Goal: Task Accomplishment & Management: Manage account settings

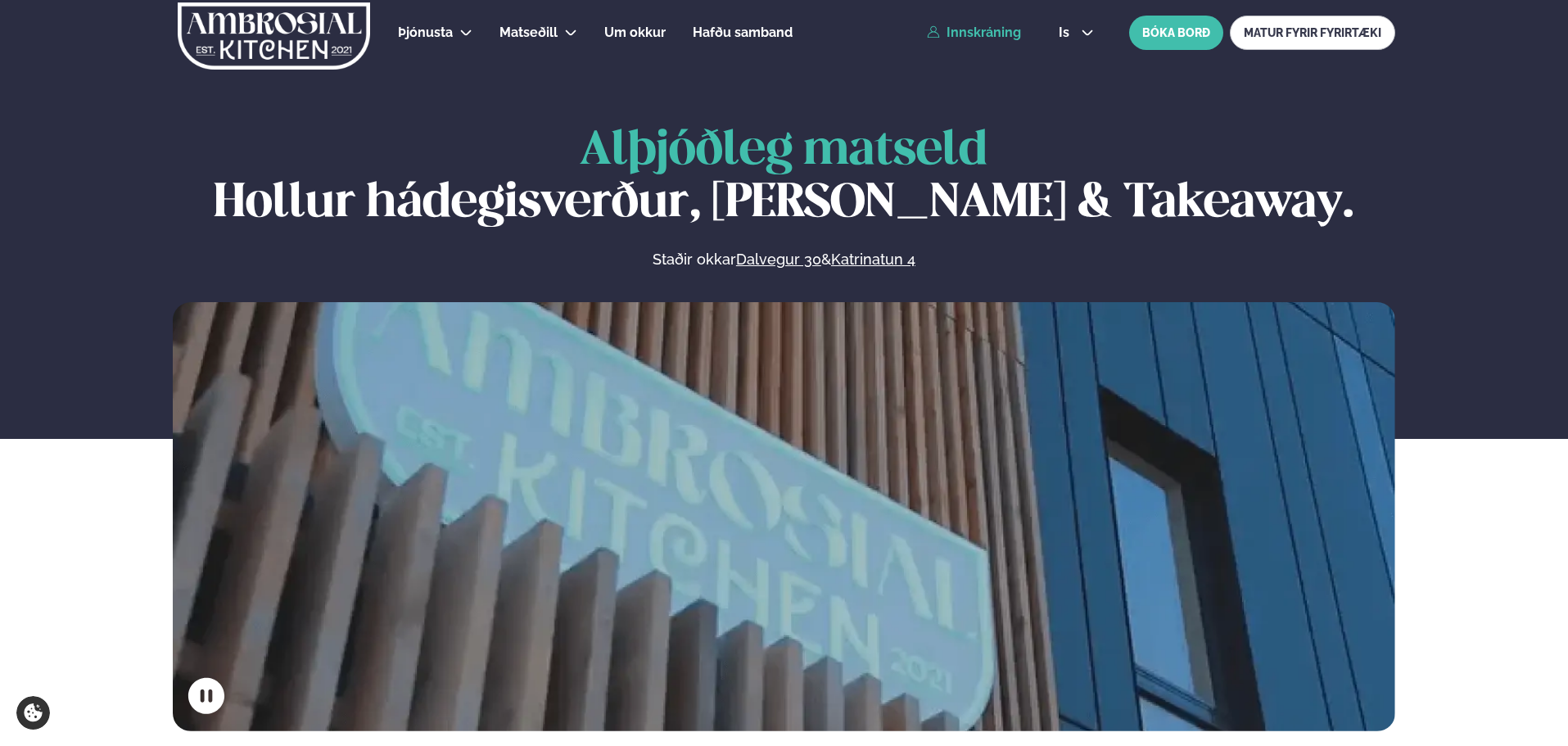
click at [998, 36] on link "Innskráning" at bounding box center [974, 32] width 94 height 15
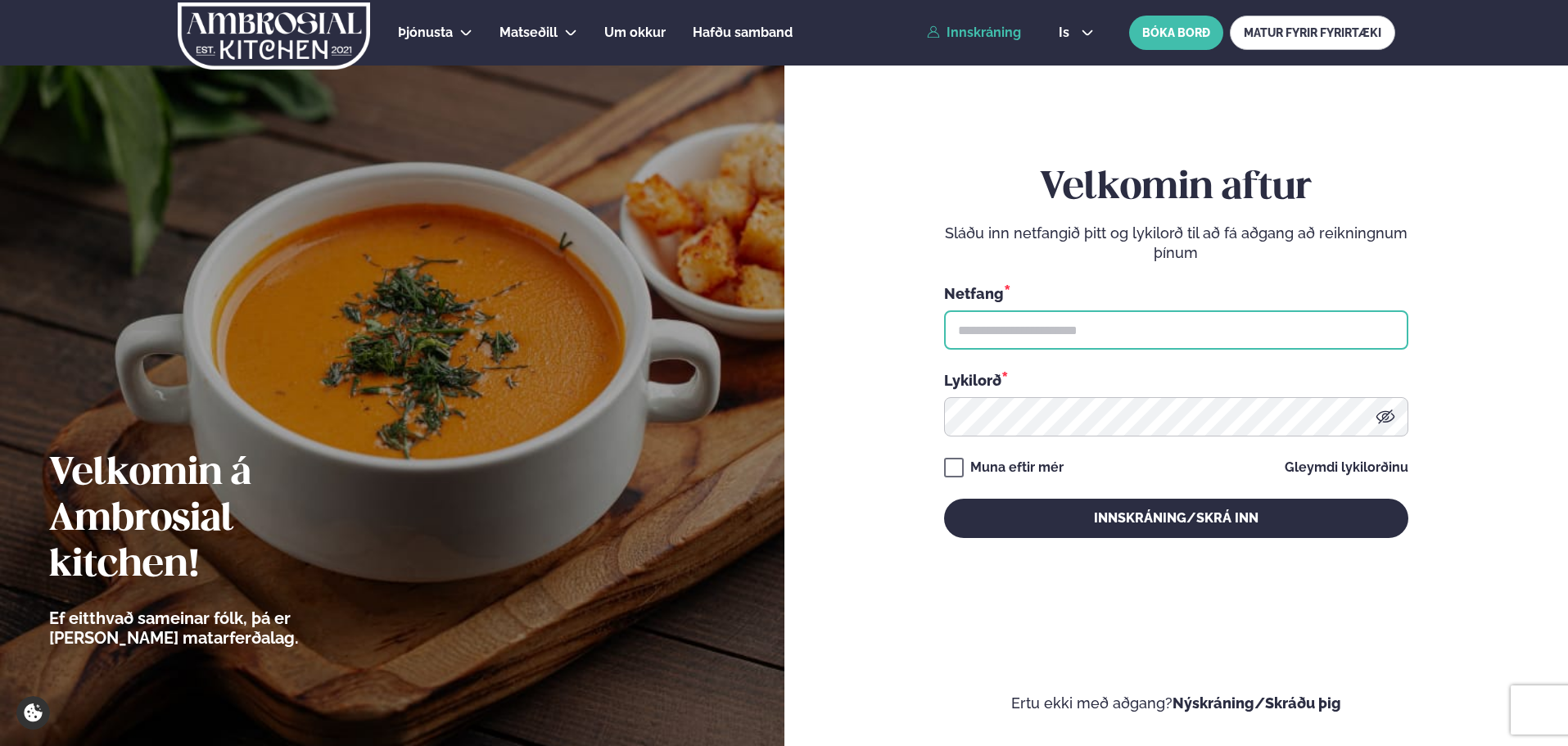
type input "**********"
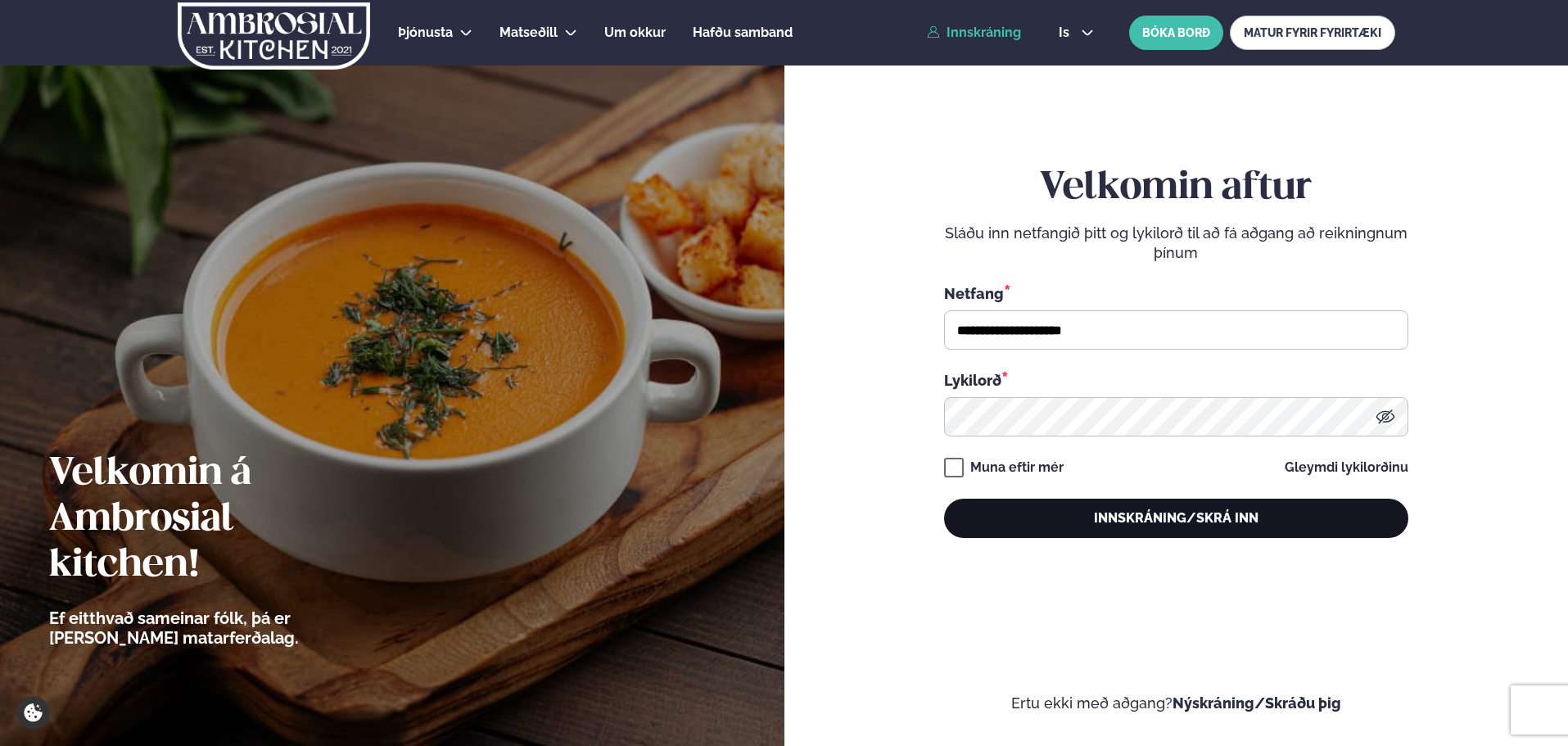
click at [1100, 510] on button "Innskráning/Skrá inn" at bounding box center [1176, 518] width 464 height 39
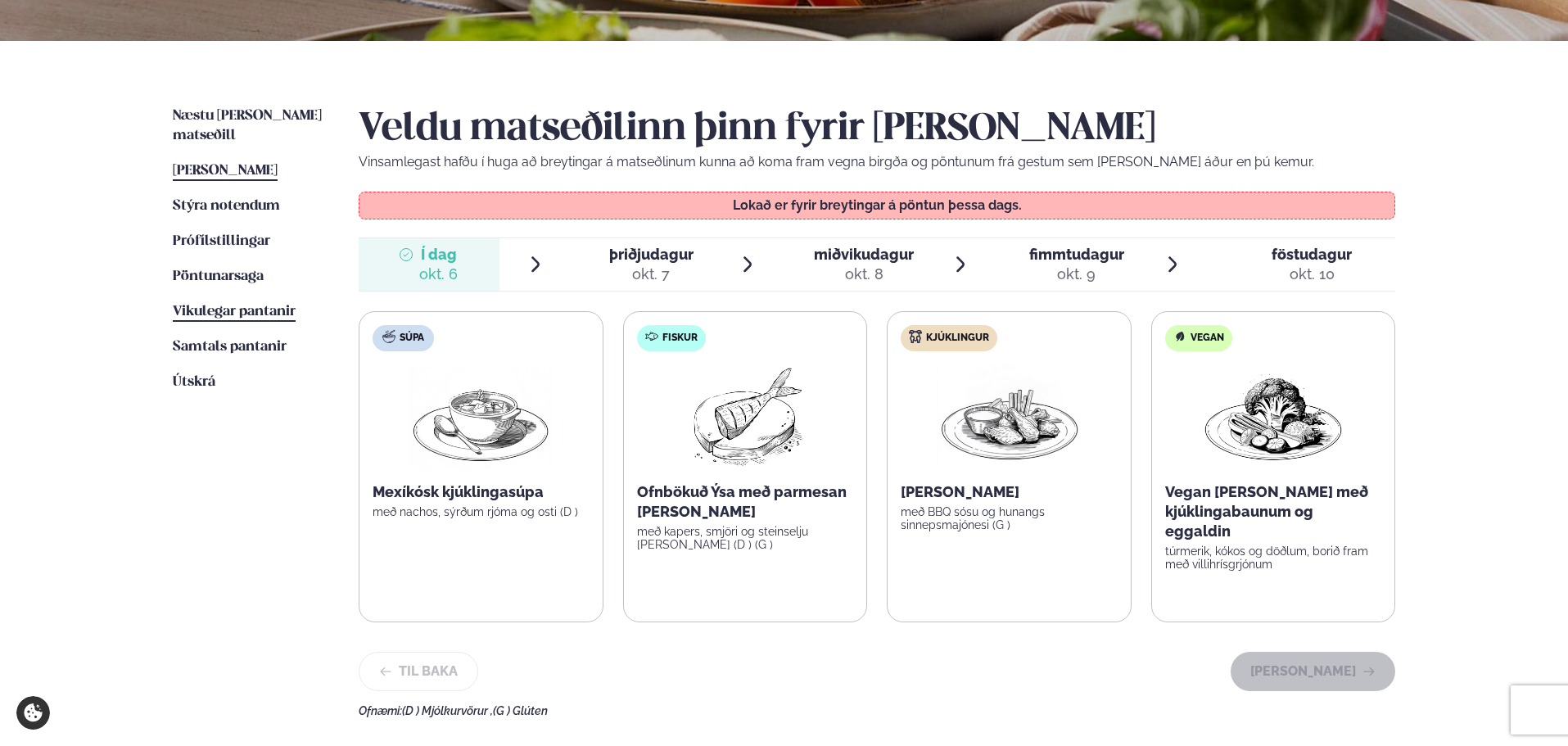
scroll to position [327, 0]
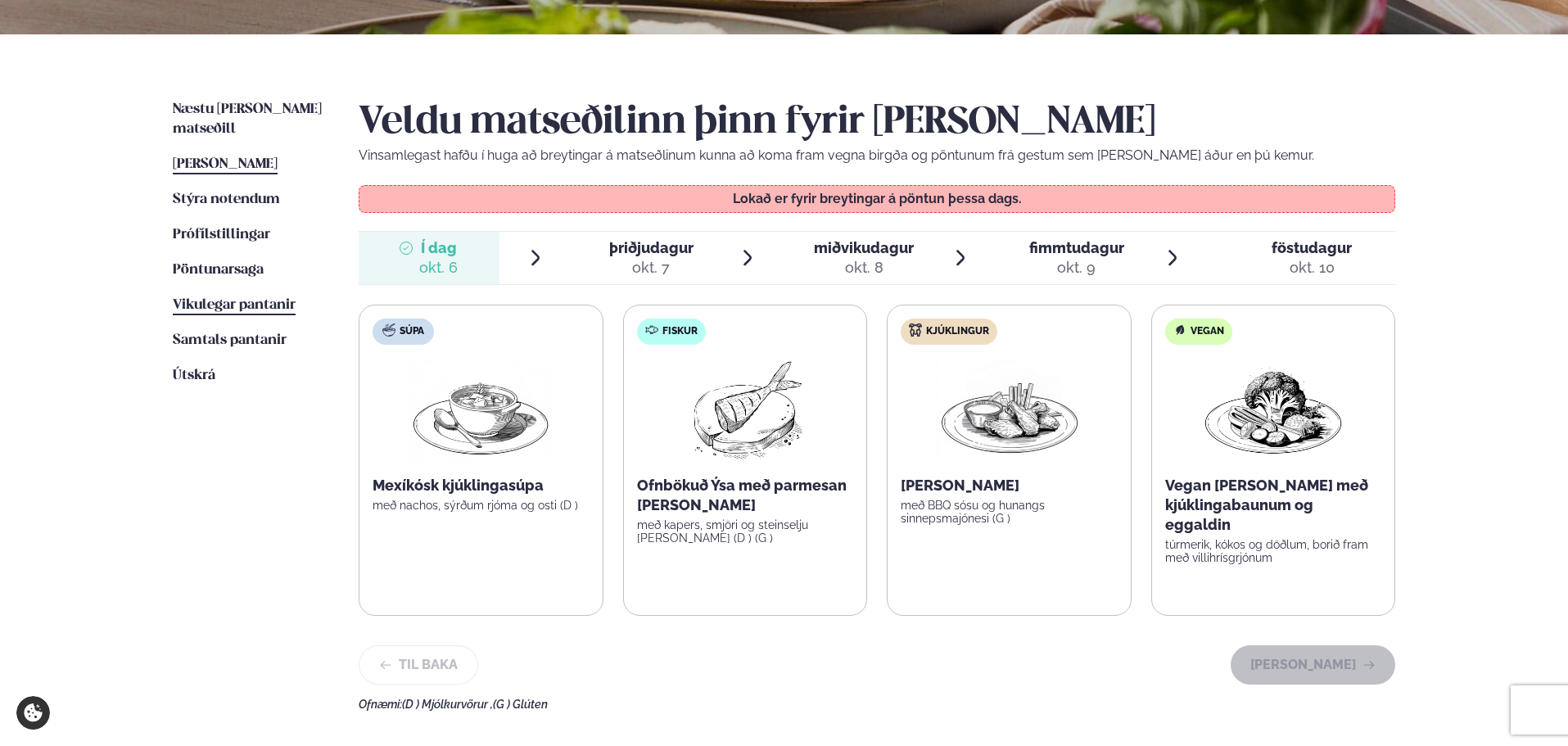
click at [233, 298] on span "Vikulegar pantanir" at bounding box center [234, 305] width 123 height 14
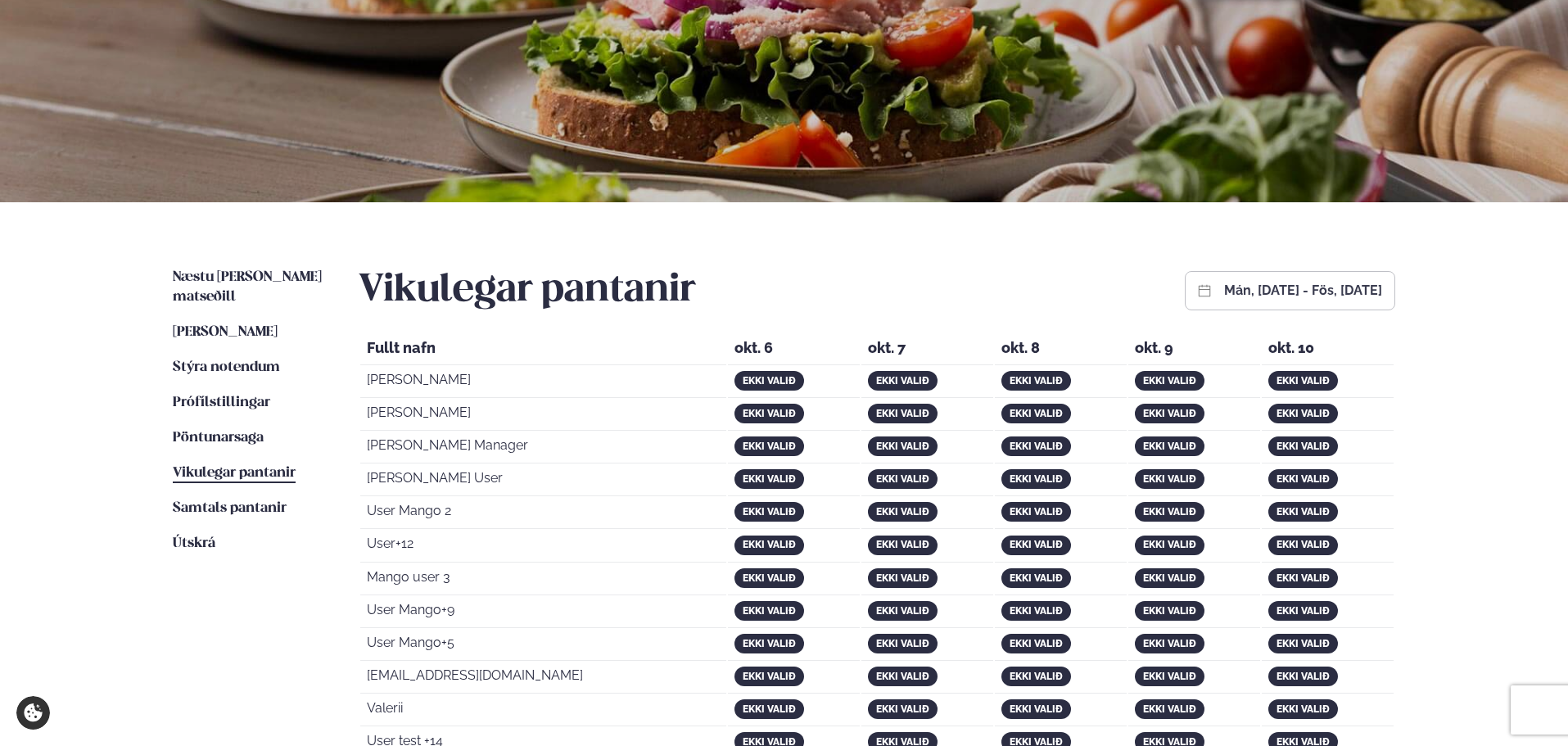
scroll to position [327, 0]
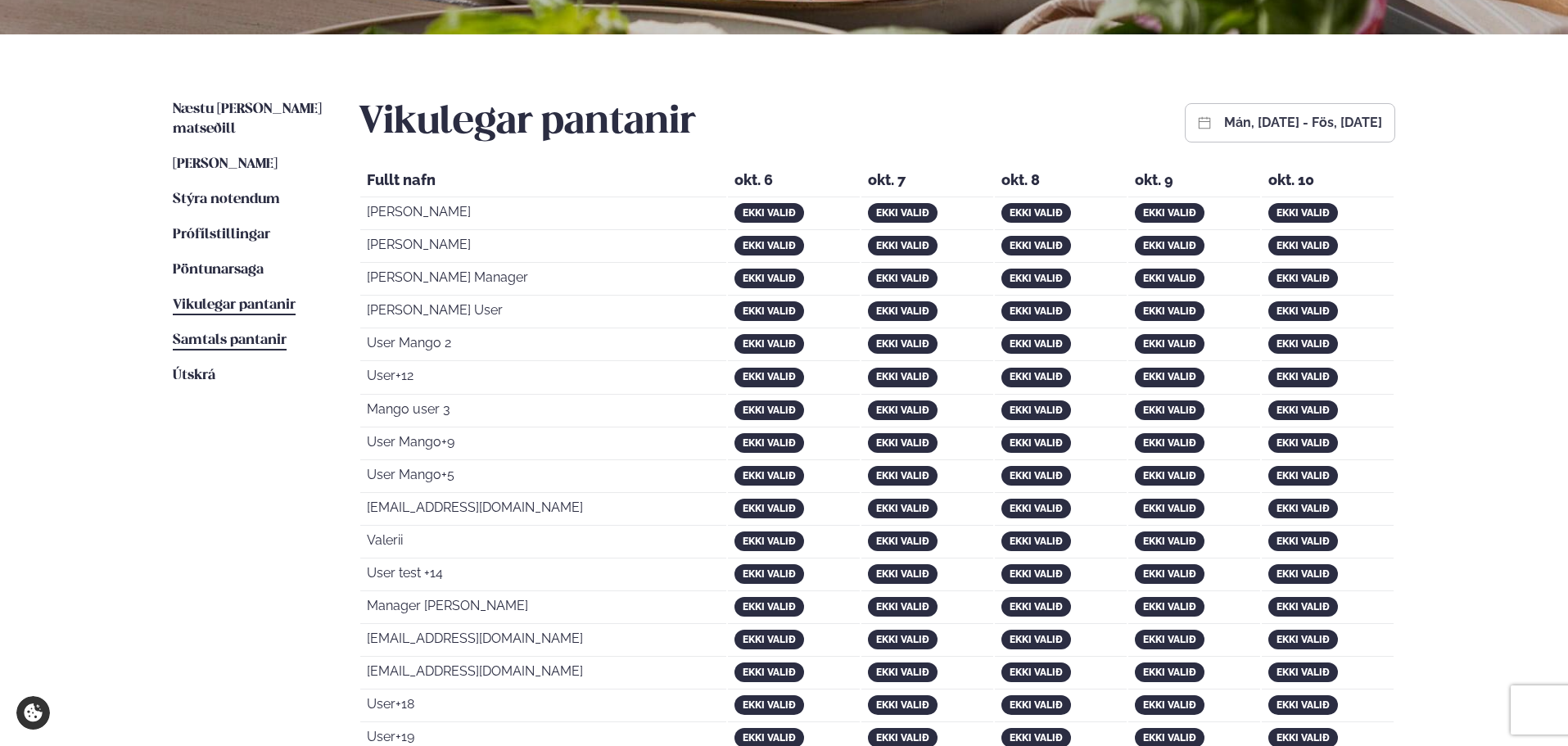
click at [243, 333] on span "Samtals pantanir" at bounding box center [230, 340] width 114 height 14
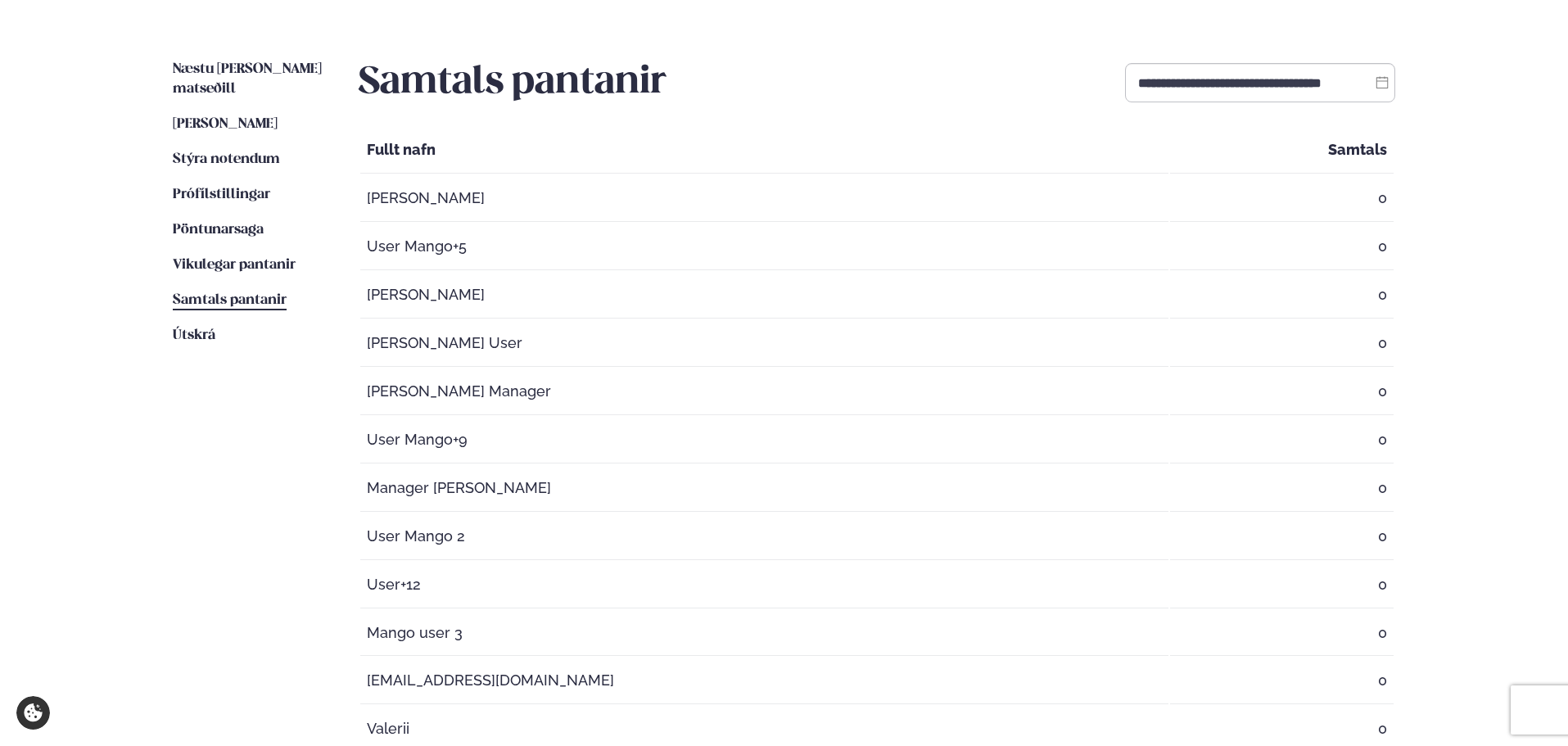
scroll to position [361, 0]
